Goal: Task Accomplishment & Management: Use online tool/utility

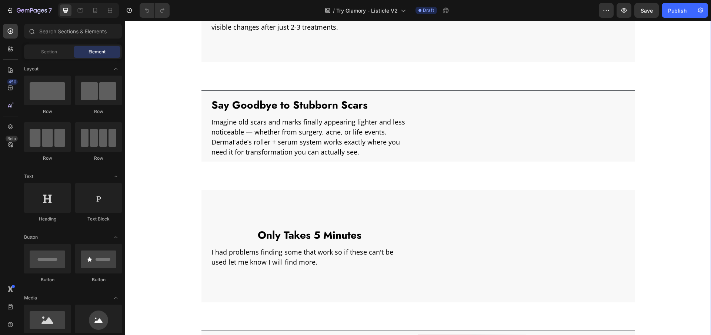
scroll to position [570, 0]
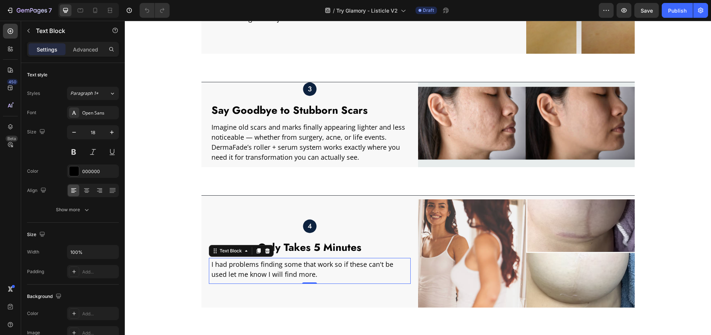
click at [260, 266] on p "I had problems finding some that work so if these can't be used let me know I w…" at bounding box center [308, 269] width 195 height 20
click at [271, 264] on p "I had problems finding some that work so if these can't be used let me know I w…" at bounding box center [308, 269] width 195 height 20
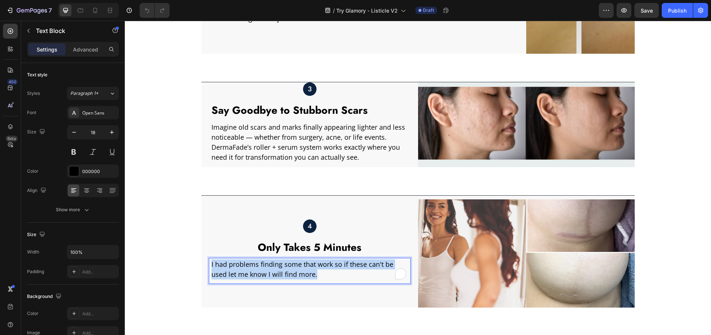
click at [271, 264] on p "I had problems finding some that work so if these can't be used let me know I w…" at bounding box center [308, 269] width 195 height 20
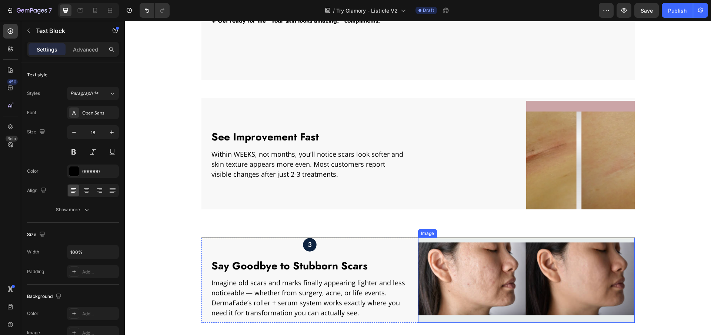
scroll to position [414, 0]
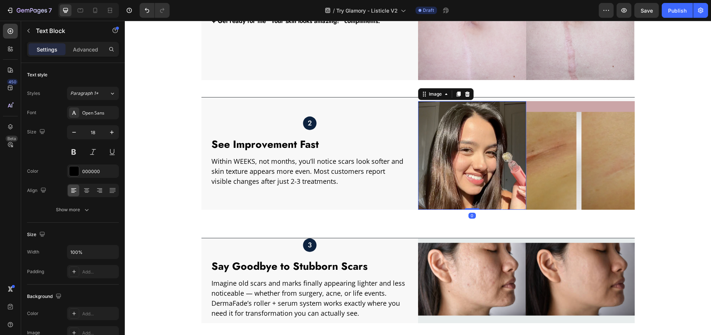
click at [463, 150] on img at bounding box center [472, 155] width 108 height 108
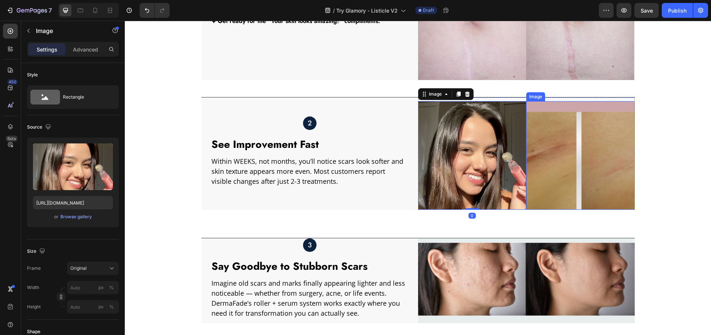
click at [547, 146] on img at bounding box center [580, 155] width 108 height 108
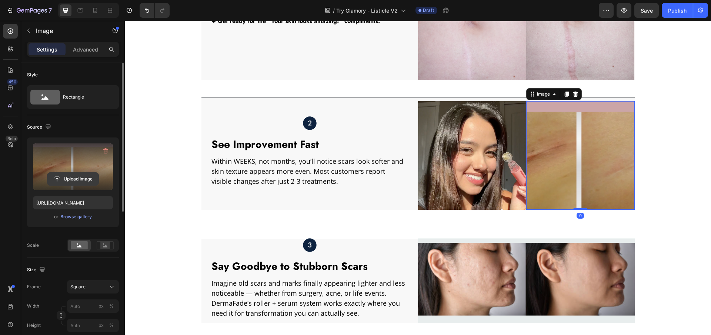
click at [72, 176] on input "file" at bounding box center [72, 179] width 51 height 13
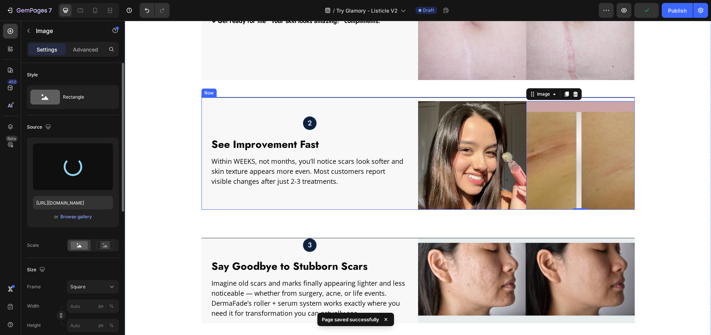
type input "[URL][DOMAIN_NAME]"
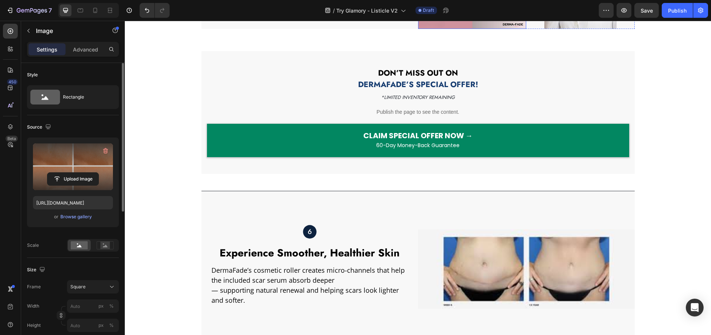
scroll to position [1001, 0]
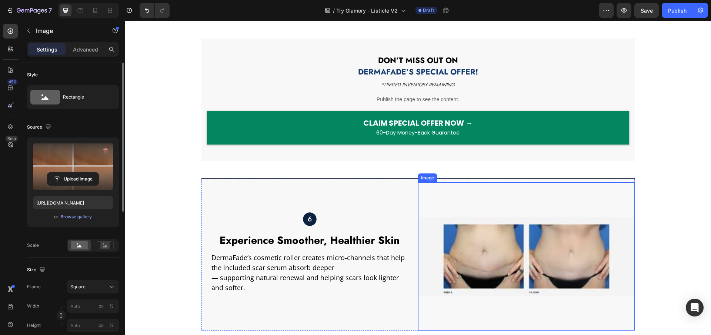
click at [509, 262] on img at bounding box center [526, 256] width 217 height 148
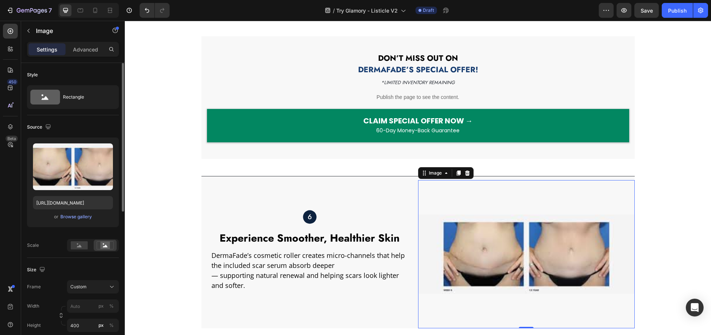
scroll to position [1004, 0]
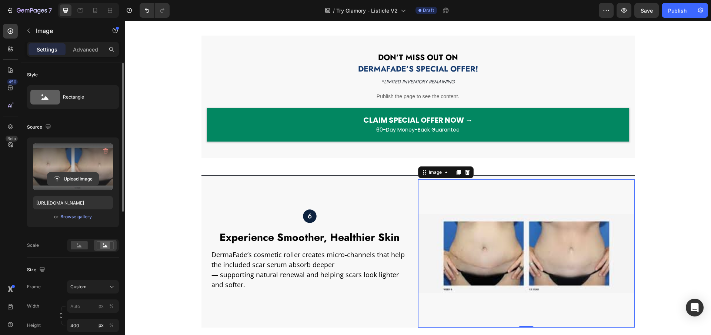
click at [75, 176] on input "file" at bounding box center [72, 179] width 51 height 13
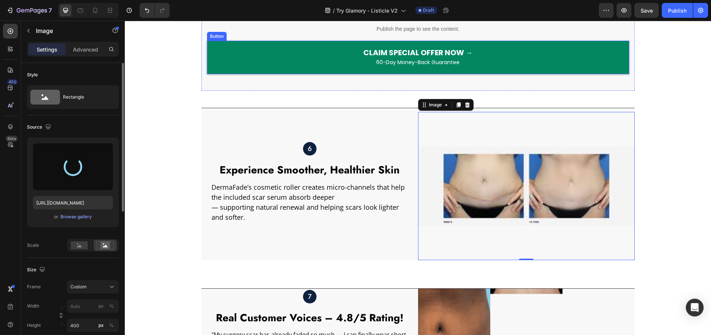
scroll to position [1073, 0]
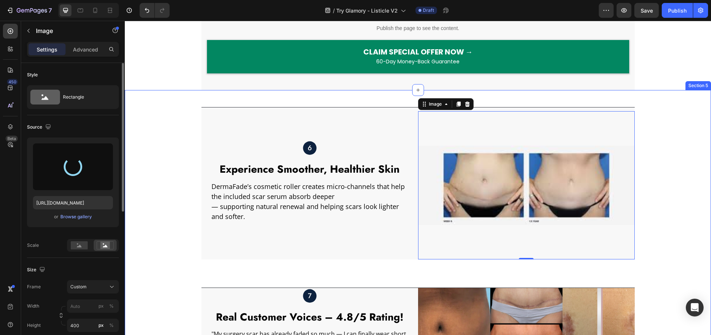
type input "[URL][DOMAIN_NAME]"
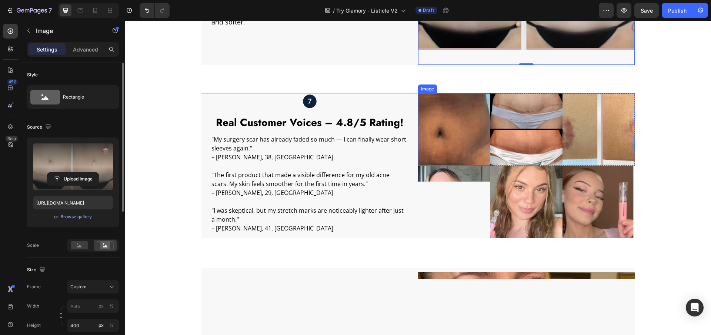
scroll to position [1268, 0]
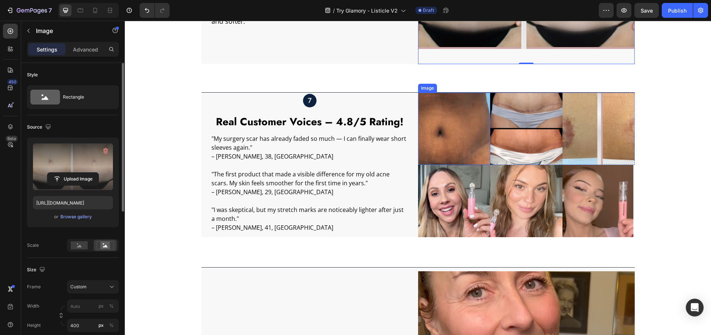
click at [440, 126] on img at bounding box center [454, 129] width 72 height 72
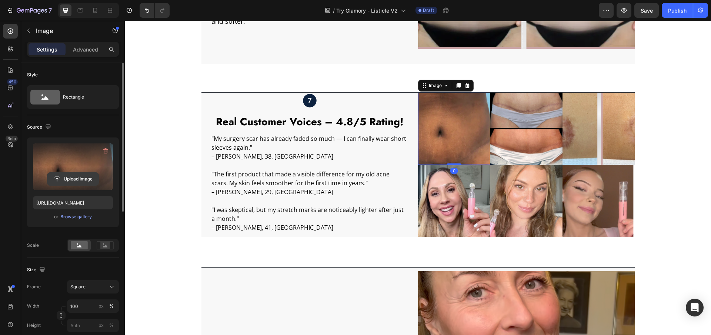
click at [75, 177] on input "file" at bounding box center [72, 179] width 51 height 13
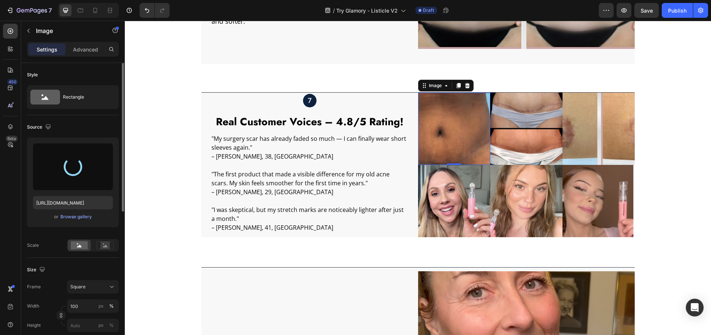
type input "[URL][DOMAIN_NAME]"
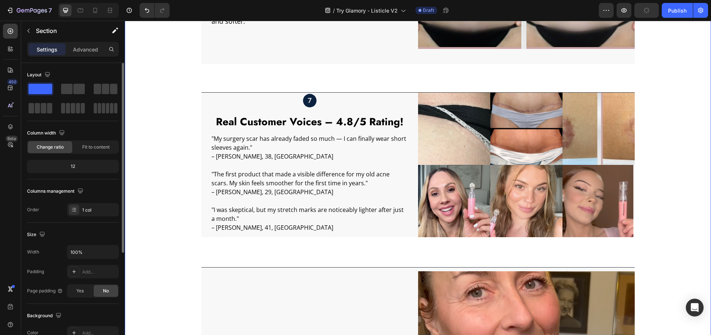
click at [187, 109] on div "Image Experience Smoother, Healthier Skin Text Block DermaFade’s cosmetic rolle…" at bounding box center [418, 272] width 586 height 755
click at [654, 110] on div "Image Experience Smoother, Healthier Skin Text Block DermaFade’s cosmetic rolle…" at bounding box center [418, 272] width 586 height 755
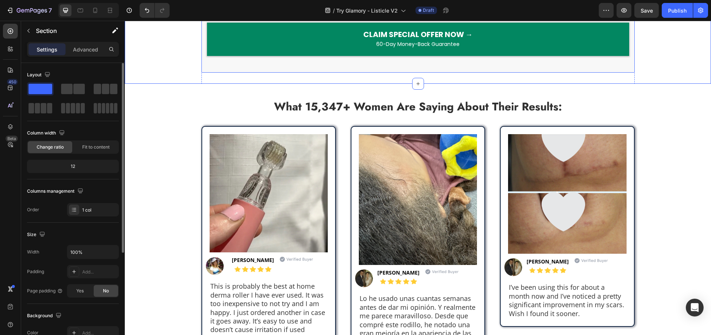
scroll to position [2010, 0]
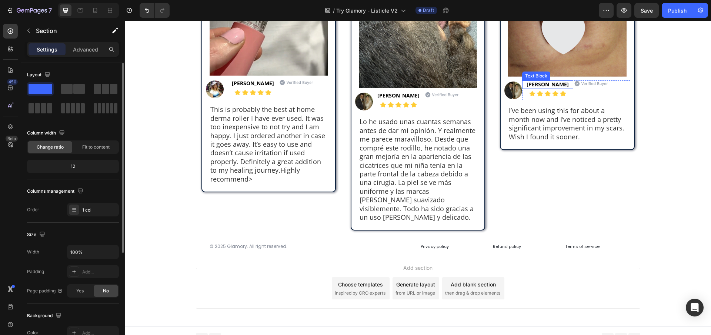
click at [545, 83] on p "[PERSON_NAME]" at bounding box center [547, 84] width 42 height 7
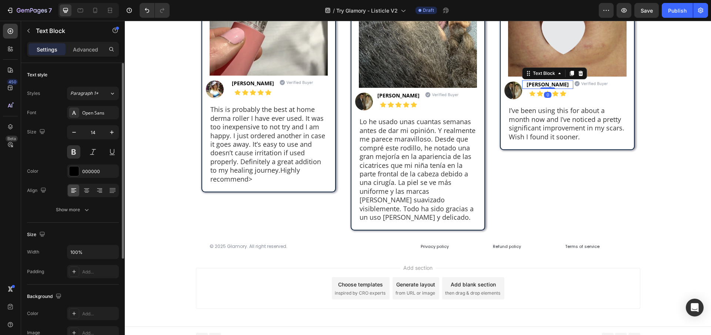
click at [539, 84] on p "[PERSON_NAME]" at bounding box center [547, 84] width 42 height 7
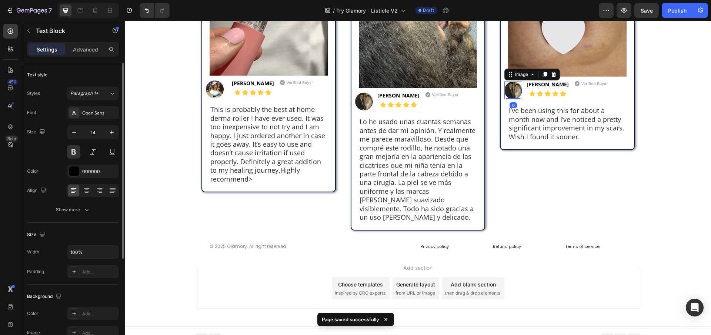
click at [509, 86] on img at bounding box center [513, 90] width 18 height 18
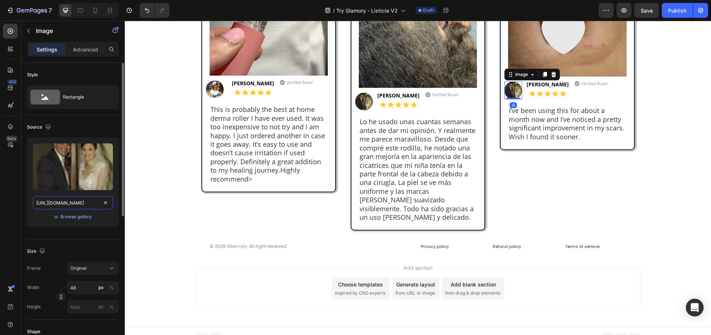
click at [86, 204] on input "[URL][DOMAIN_NAME]" at bounding box center [73, 202] width 80 height 13
paste input "15373/149399/1697125181-8_1"
type input "[URL][DOMAIN_NAME]"
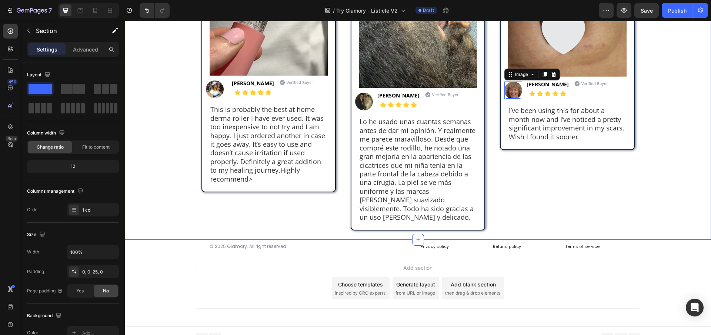
click at [166, 116] on div "What 15,347+ Women Are Saying About Their Results: Text Block Row Image Image […" at bounding box center [418, 68] width 586 height 323
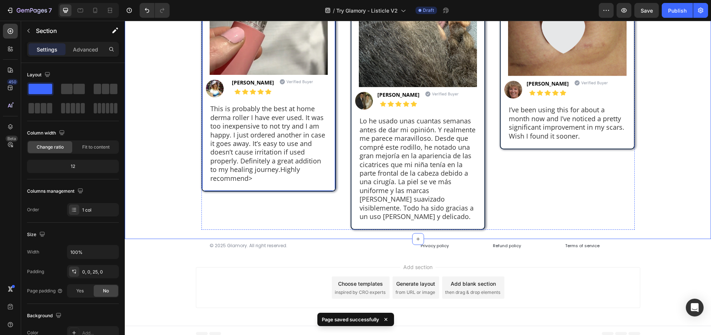
scroll to position [2017, 0]
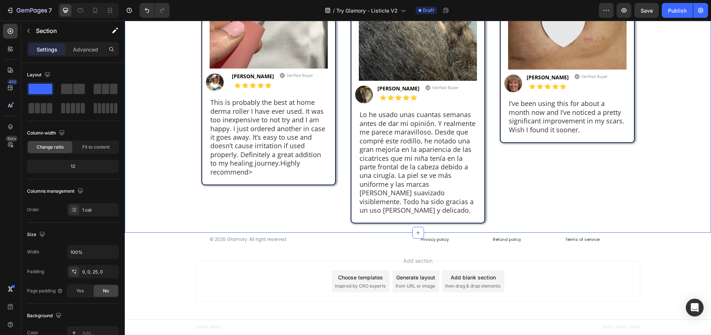
click at [186, 98] on div "What 15,347+ Women Are Saying About Their Results: Text Block Row Image Image […" at bounding box center [418, 61] width 586 height 323
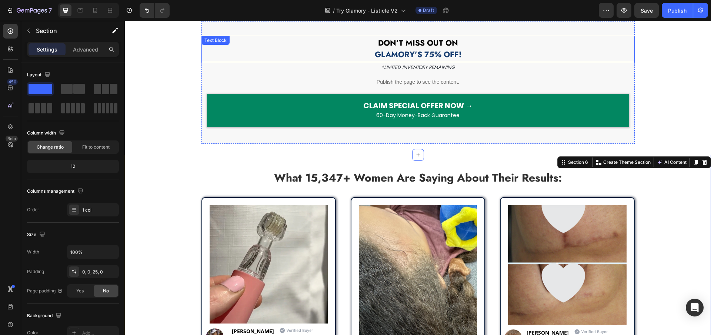
click at [386, 55] on span "GLAMORY’S 75% OFF!" at bounding box center [418, 54] width 87 height 11
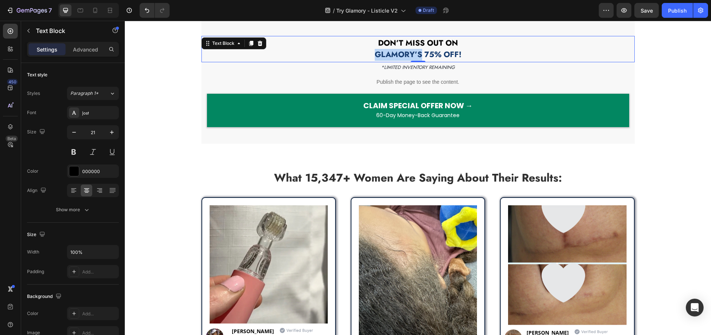
click at [386, 55] on span "GLAMORY’S 75% OFF!" at bounding box center [418, 54] width 87 height 11
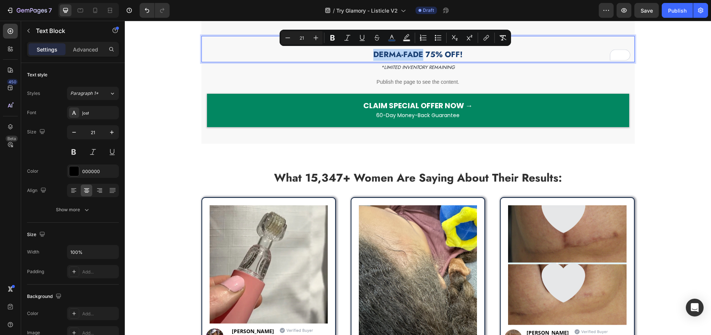
copy span "DERMA-FADE"
click at [389, 52] on span "DERMA-FADE 75% OFF!" at bounding box center [417, 54] width 89 height 11
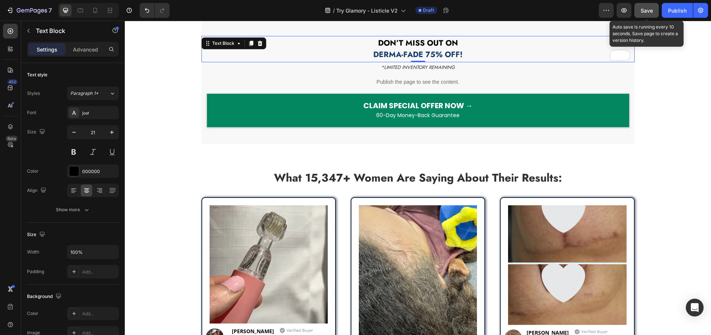
click at [643, 7] on div "Save" at bounding box center [647, 11] width 12 height 8
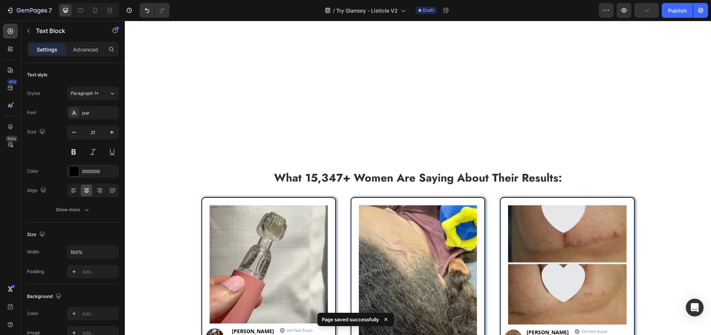
scroll to position [1959, 0]
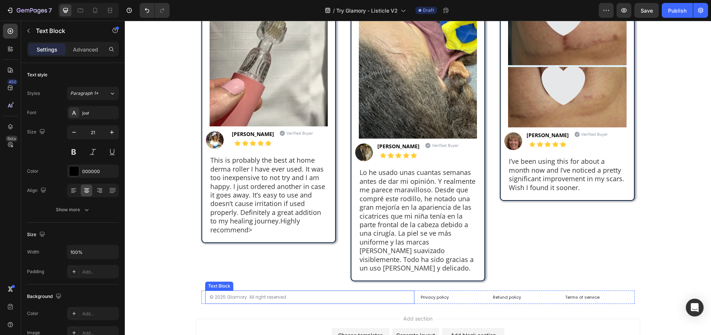
click at [234, 297] on p "© 2025 Glamory. All right reserved." at bounding box center [310, 297] width 200 height 4
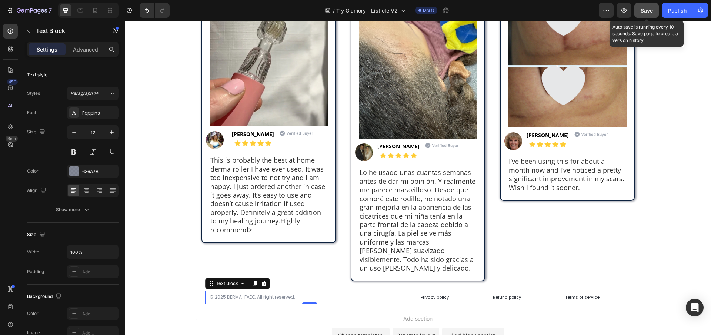
click at [645, 12] on span "Save" at bounding box center [647, 10] width 12 height 6
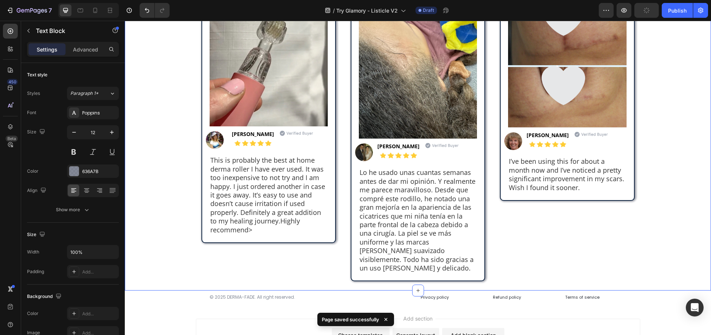
click at [152, 97] on div "What 15,347+ Women Are Saying About Their Results: Text Block Row Image Image […" at bounding box center [418, 119] width 586 height 323
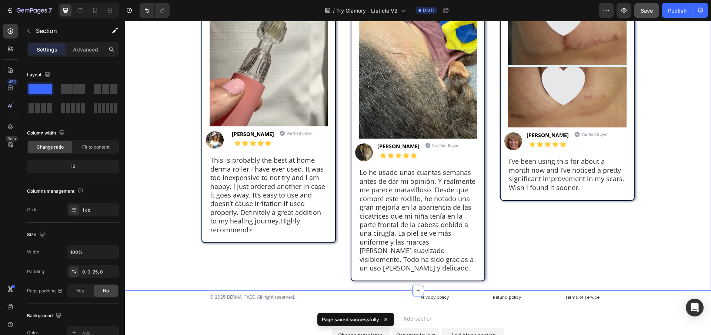
click at [181, 215] on div "What 15,347+ Women Are Saying About Their Results: Text Block Row Image Image […" at bounding box center [418, 119] width 586 height 323
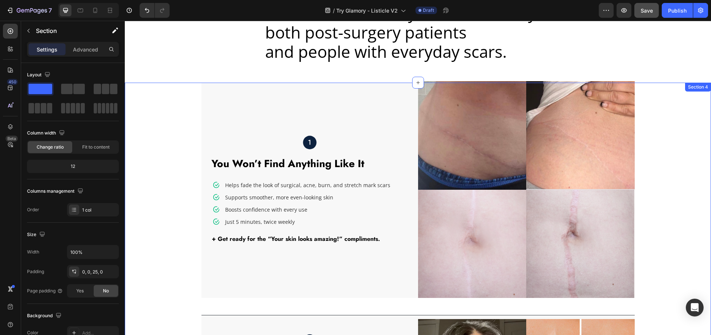
scroll to position [0, 0]
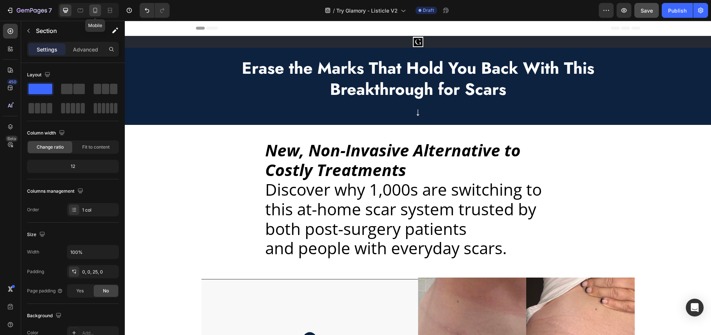
click at [96, 8] on icon at bounding box center [95, 10] width 4 height 5
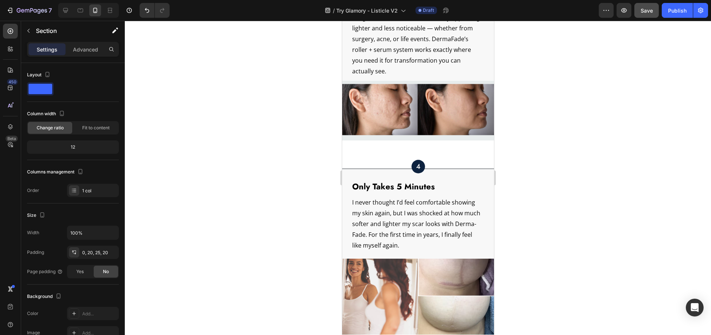
click at [215, 142] on div at bounding box center [418, 178] width 586 height 314
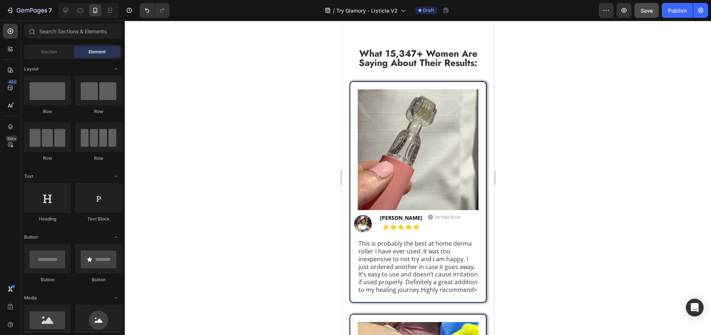
scroll to position [2407, 0]
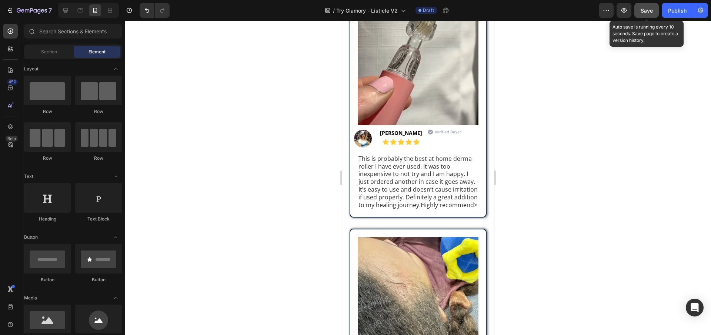
click at [656, 10] on button "Save" at bounding box center [646, 10] width 24 height 15
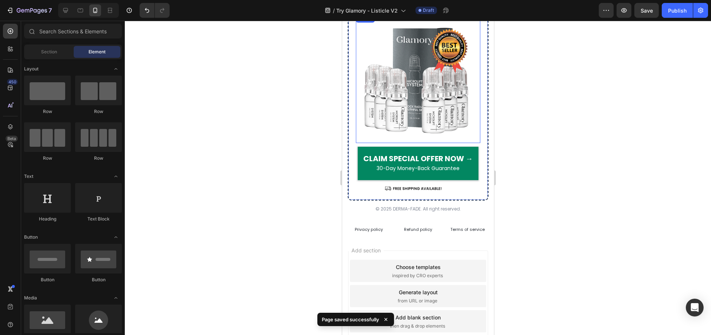
scroll to position [3174, 0]
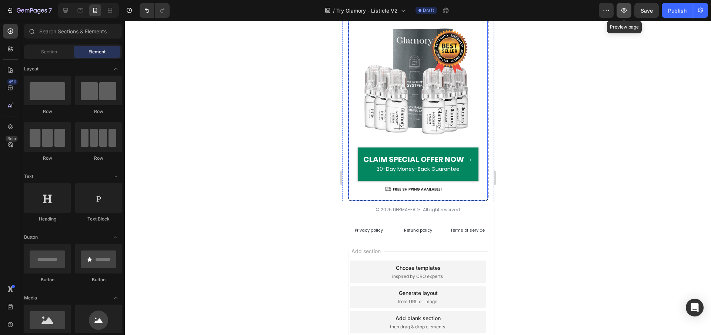
click at [626, 12] on icon "button" at bounding box center [623, 10] width 7 height 7
